Goal: Task Accomplishment & Management: Manage account settings

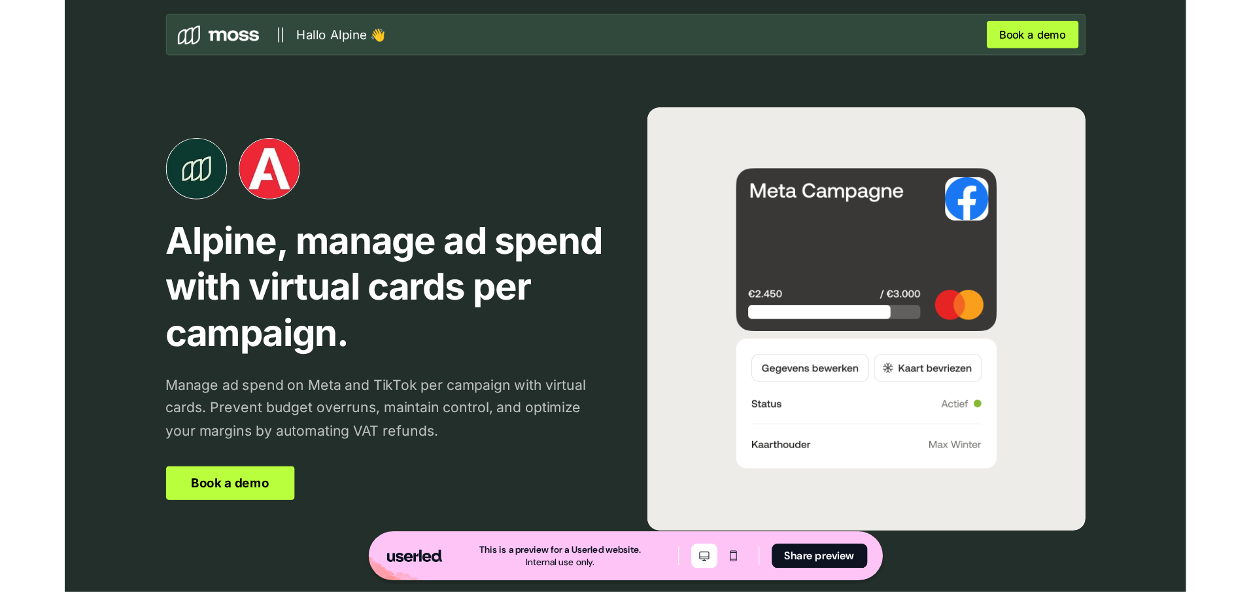
scroll to position [2420, 0]
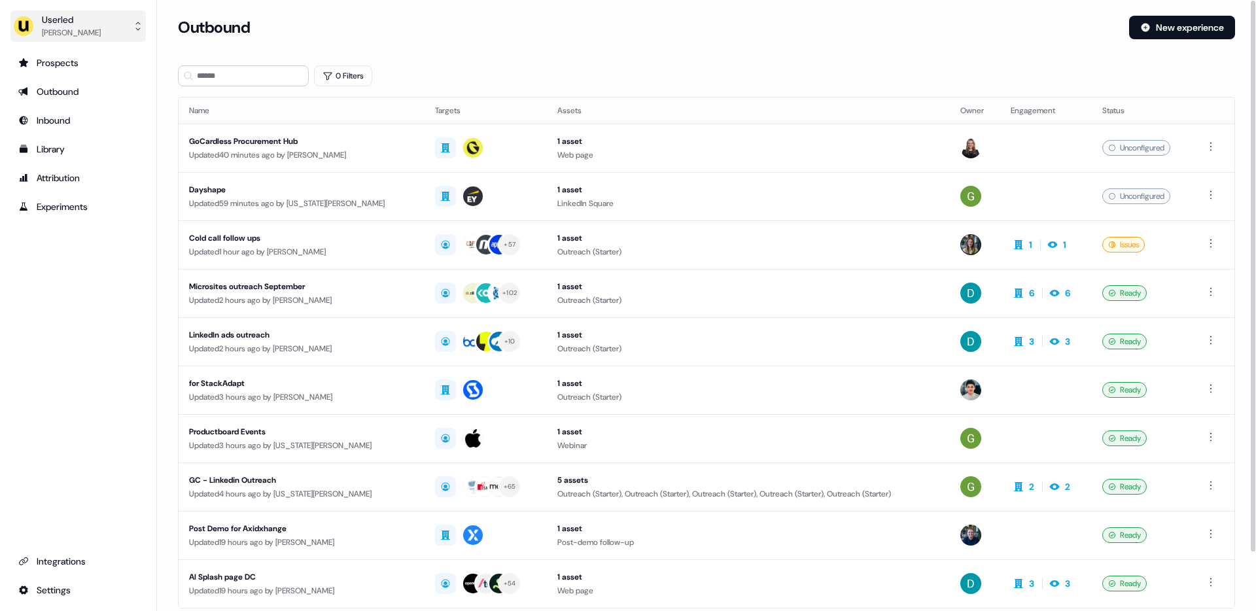
click at [52, 15] on div "Userled" at bounding box center [71, 19] width 59 height 13
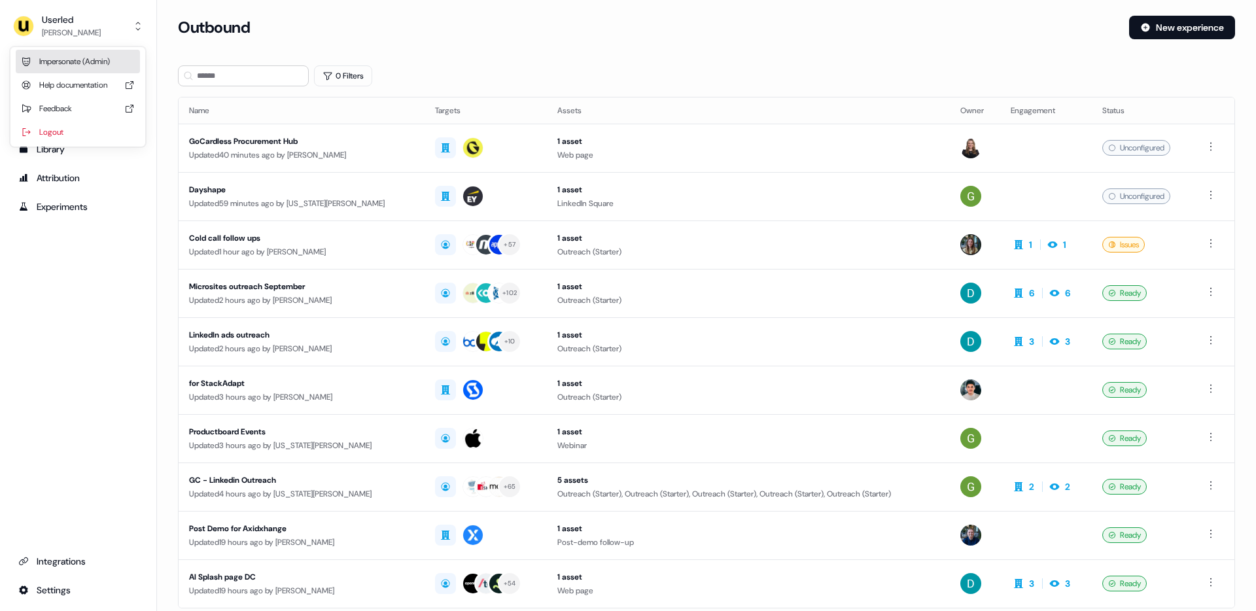
click at [63, 67] on div "Impersonate (Admin)" at bounding box center [78, 62] width 124 height 24
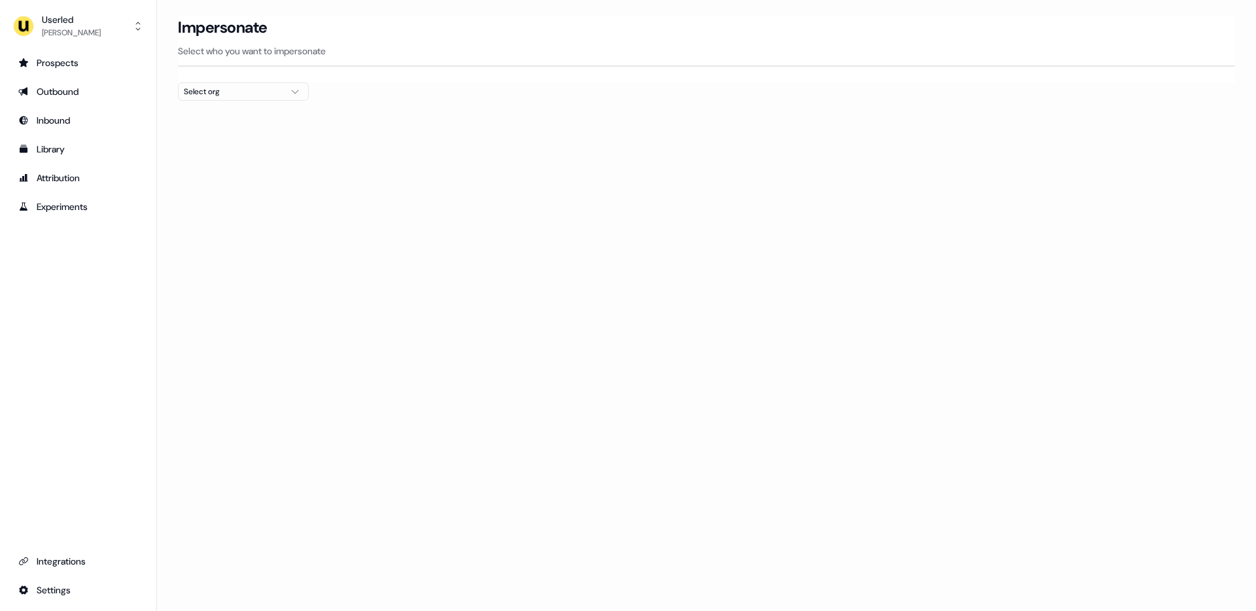
click at [243, 97] on div "Select org" at bounding box center [233, 91] width 98 height 13
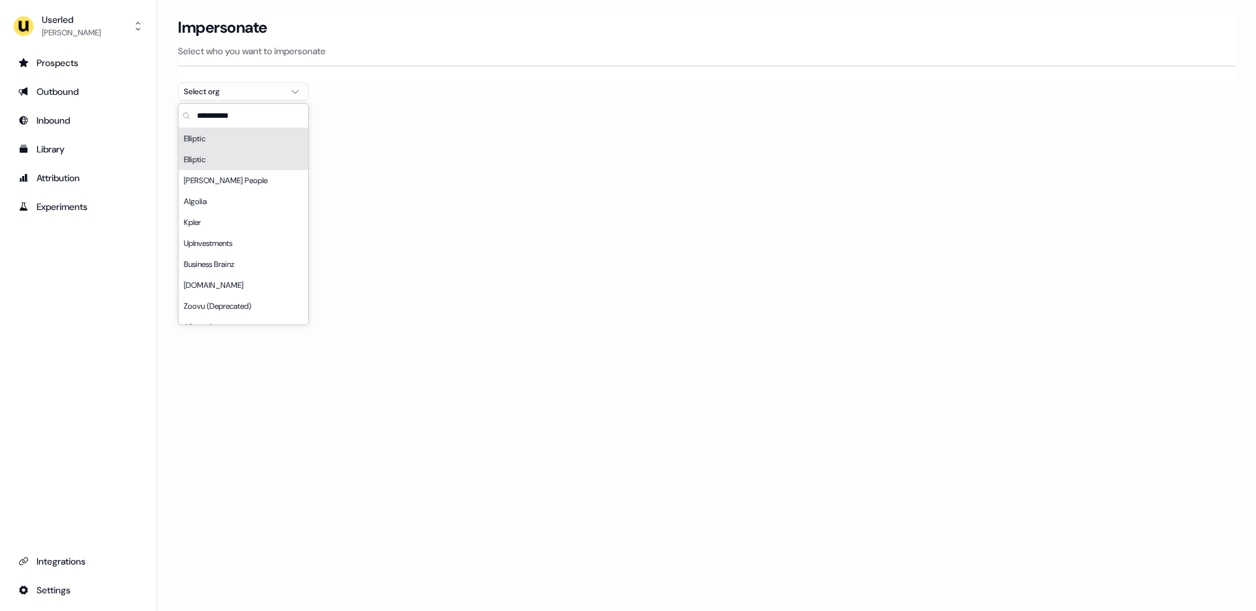
click at [213, 156] on div "Elliptic" at bounding box center [243, 159] width 129 height 21
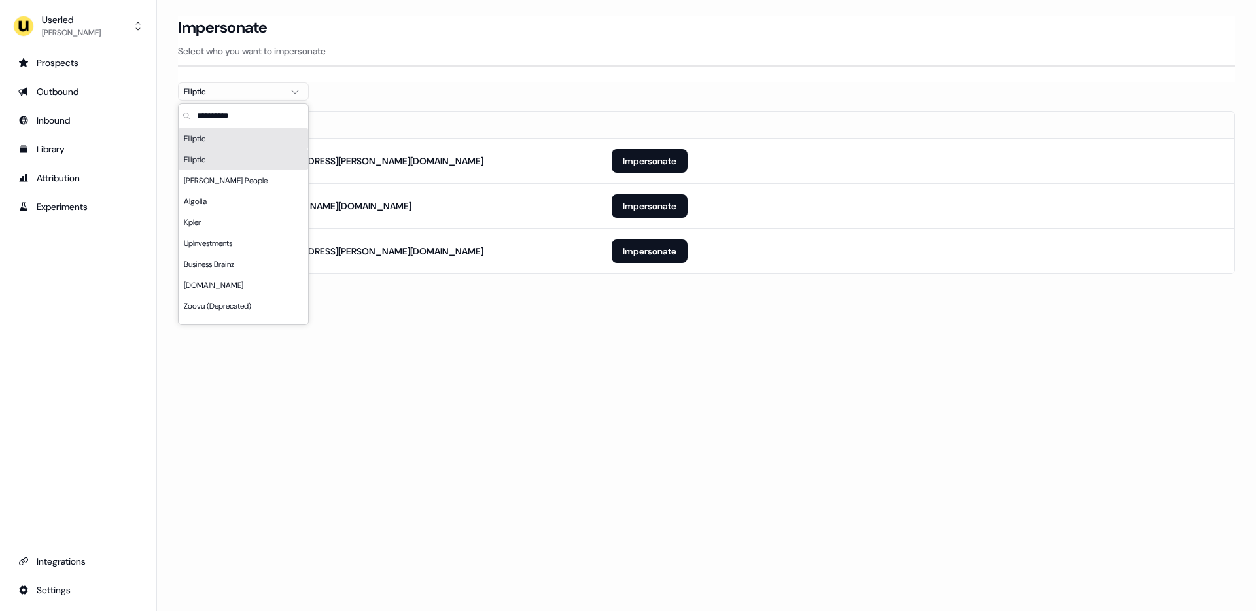
click at [588, 415] on div "Loading... Impersonate Select who you want to impersonate Elliptic Email [PERSO…" at bounding box center [706, 305] width 1099 height 611
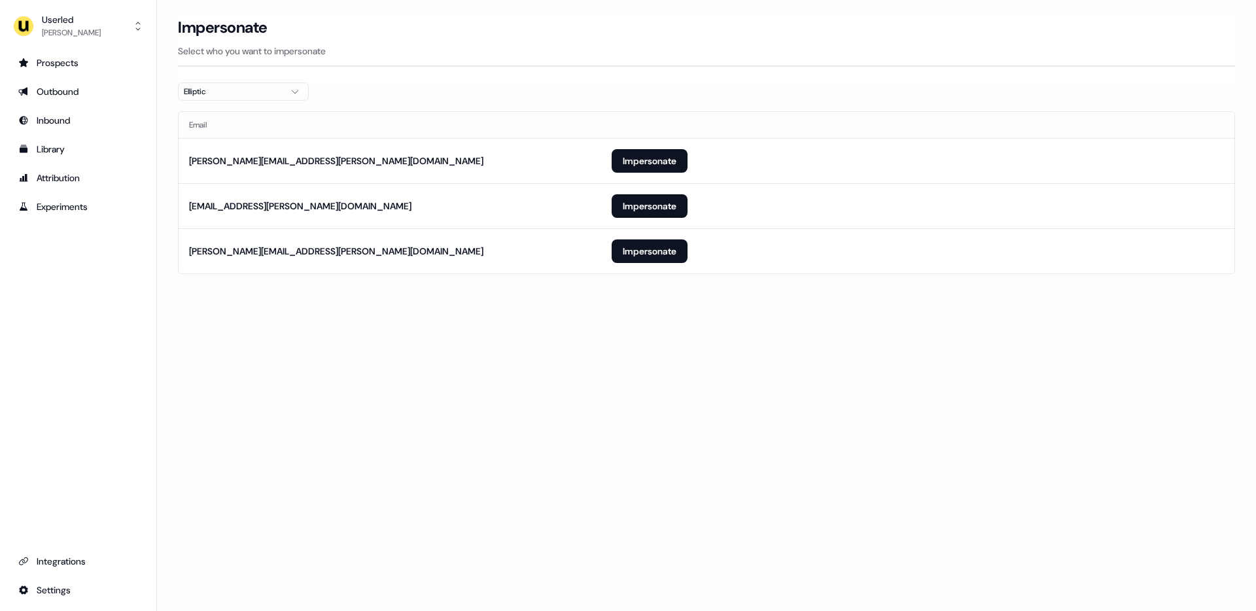
click at [299, 88] on icon "button" at bounding box center [295, 91] width 16 height 10
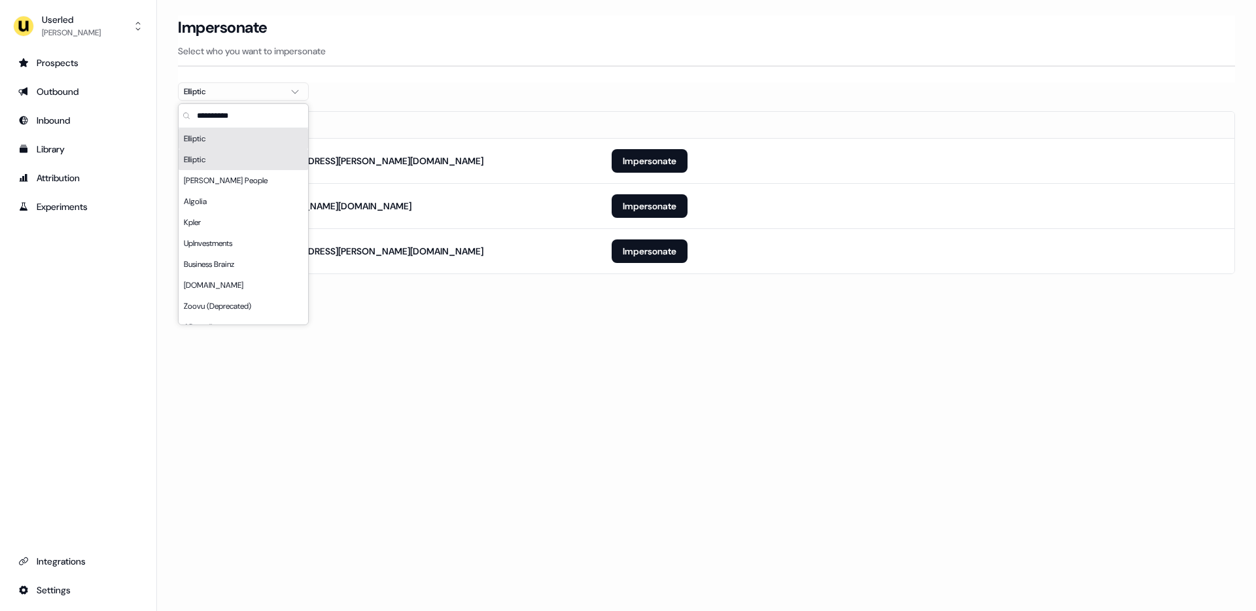
click at [551, 351] on div "Loading... Impersonate Select who you want to impersonate Elliptic Email [PERSO…" at bounding box center [706, 305] width 1099 height 611
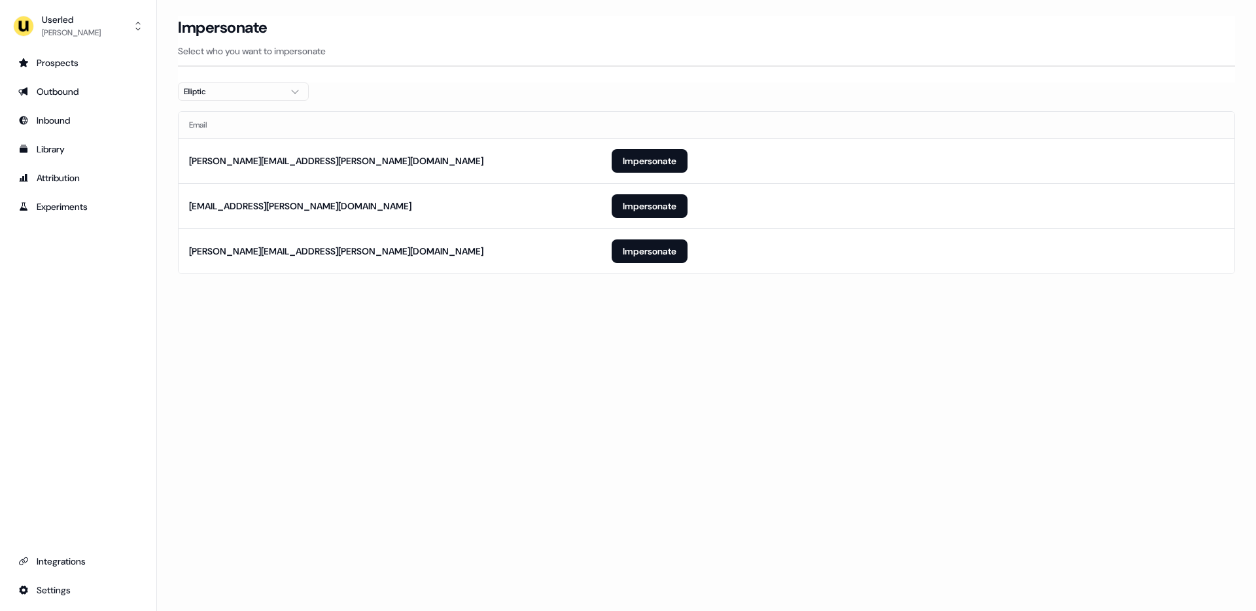
click at [227, 89] on div "Elliptic" at bounding box center [233, 91] width 98 height 13
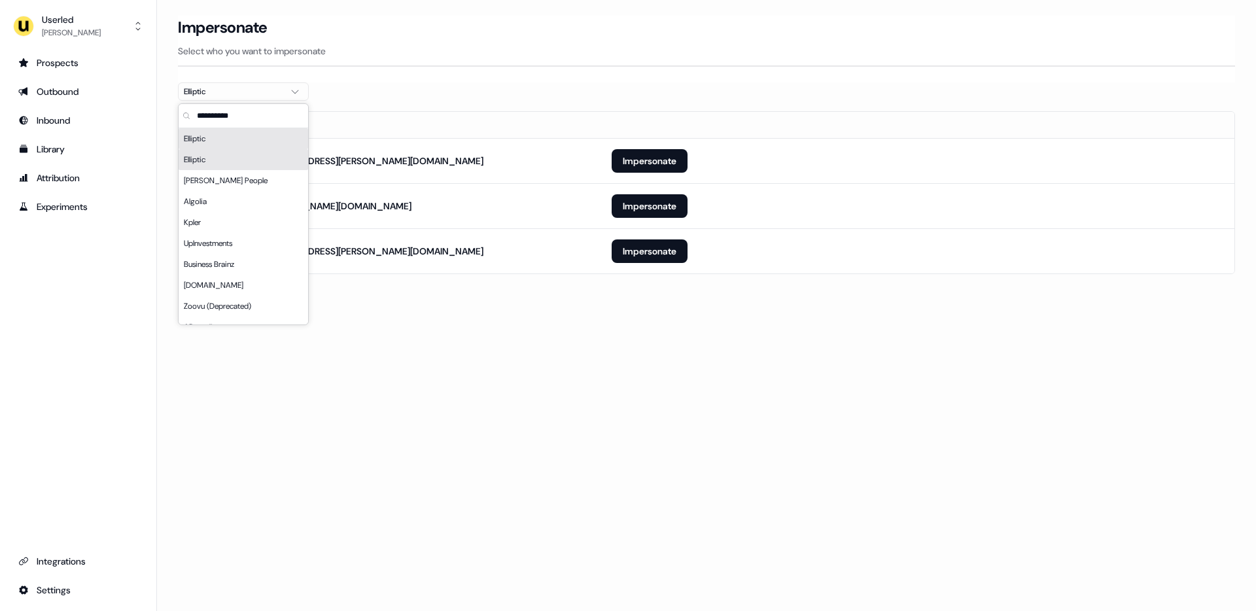
click at [201, 159] on div "Elliptic" at bounding box center [243, 159] width 129 height 21
click at [207, 135] on div "Elliptic" at bounding box center [243, 138] width 129 height 21
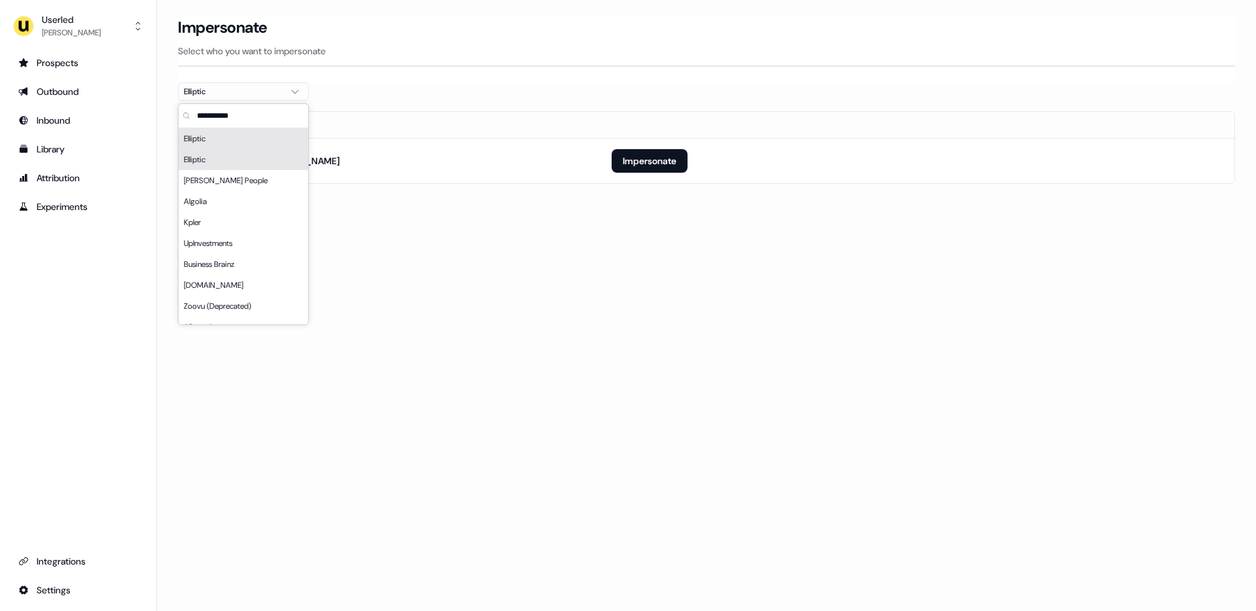
click at [204, 165] on div "Elliptic" at bounding box center [243, 159] width 129 height 21
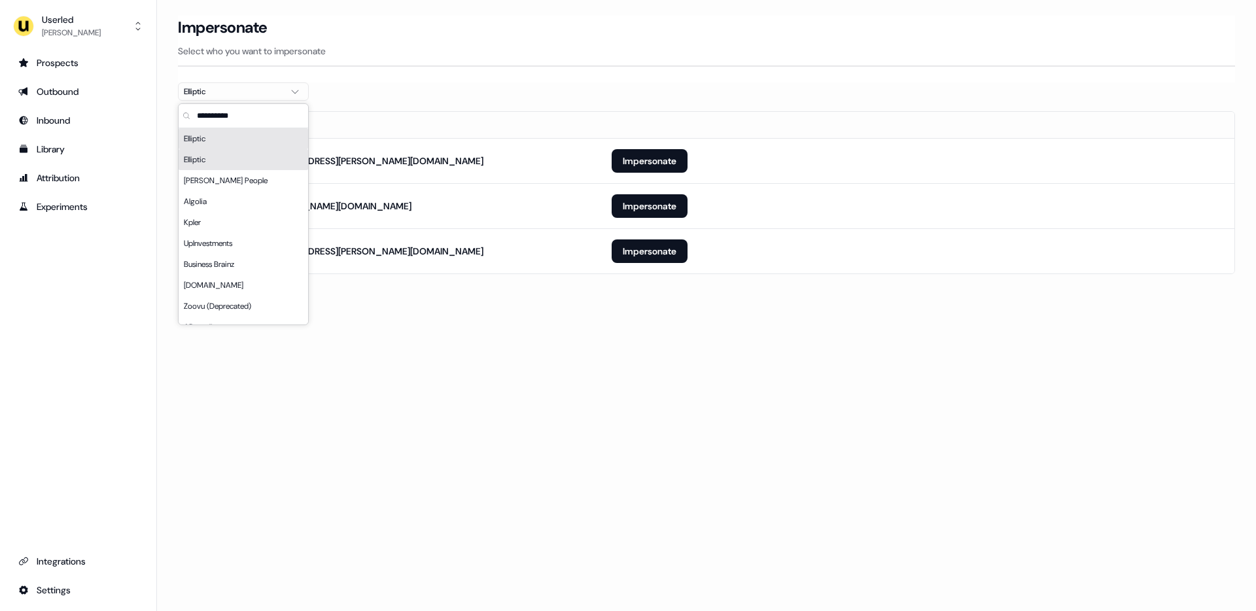
click at [205, 136] on div "Elliptic" at bounding box center [243, 138] width 129 height 21
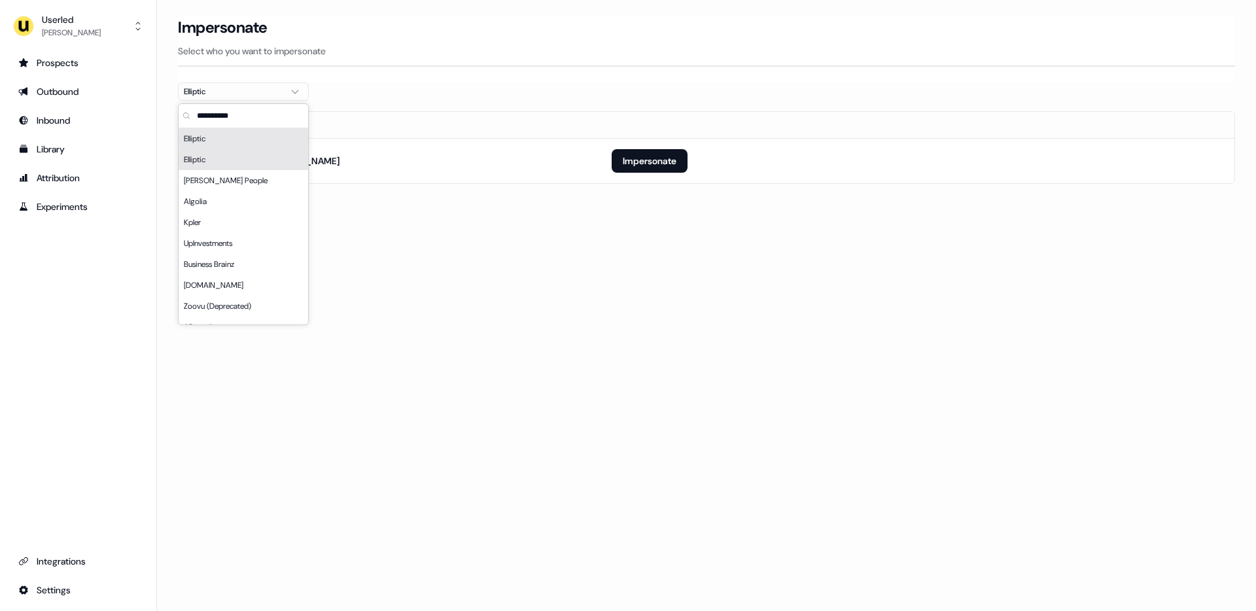
click at [212, 160] on div "Elliptic" at bounding box center [243, 159] width 129 height 21
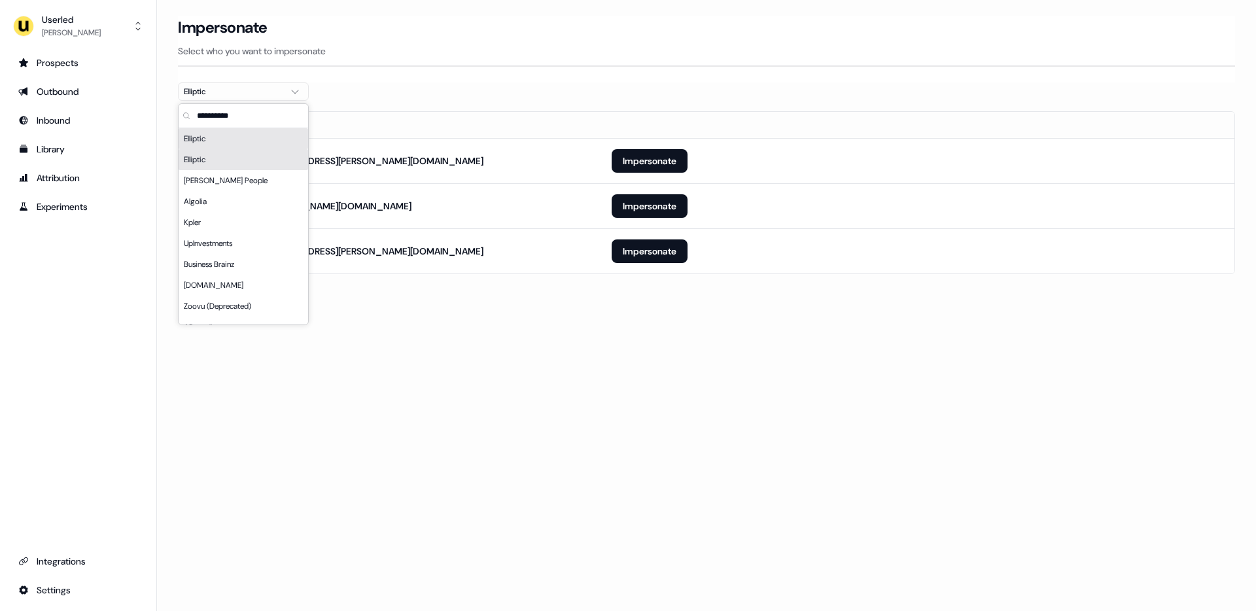
click at [248, 144] on div "Elliptic" at bounding box center [243, 138] width 129 height 21
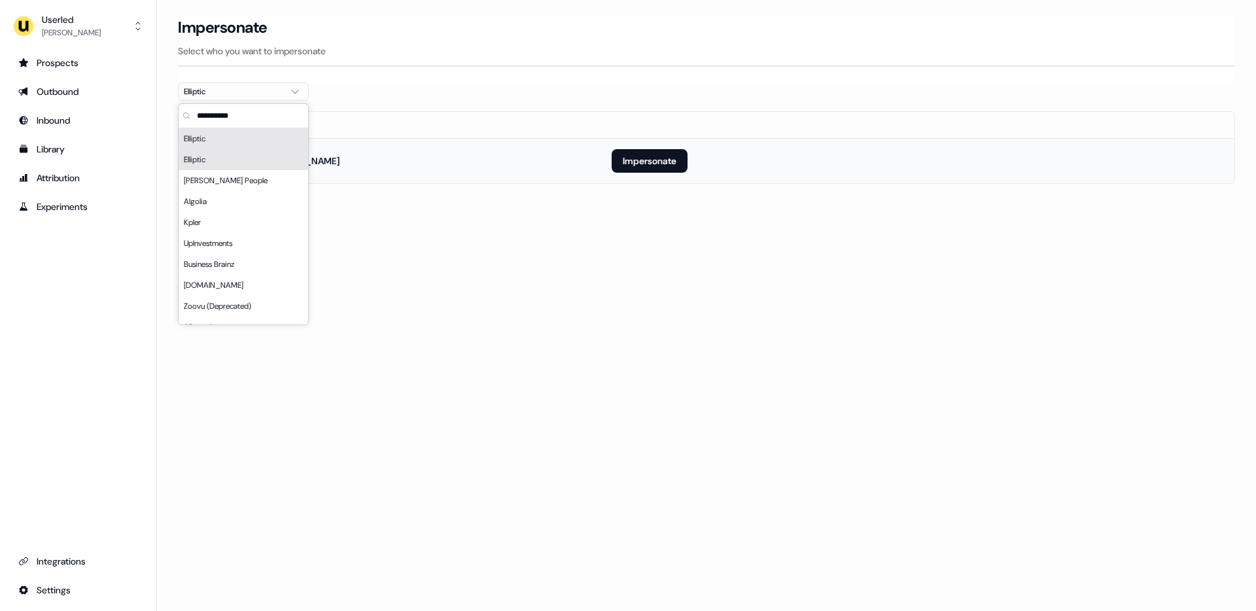
click at [601, 153] on td "Impersonate" at bounding box center [917, 160] width 633 height 45
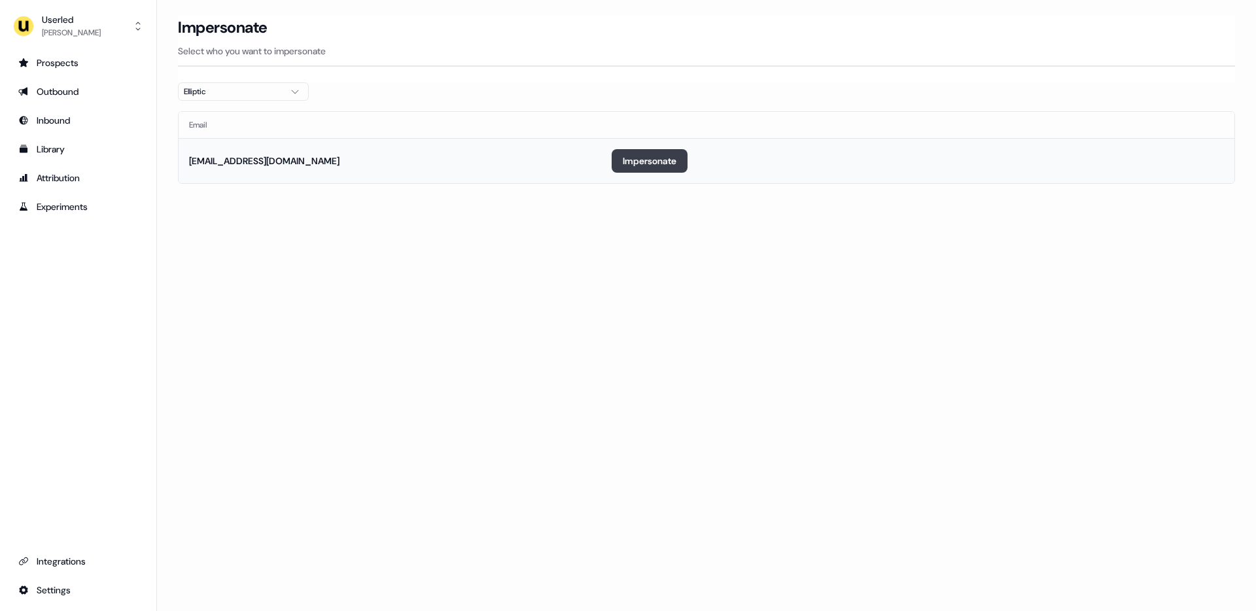
click at [624, 153] on button "Impersonate" at bounding box center [649, 161] width 76 height 24
